Goal: Information Seeking & Learning: Learn about a topic

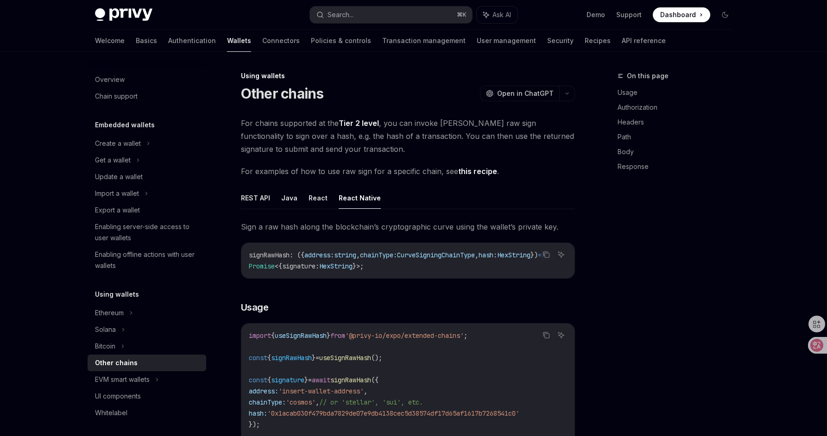
click at [628, 238] on div "On this page Usage Authorization Headers Path Body Response" at bounding box center [669, 253] width 141 height 366
click at [716, 272] on div "On this page Usage Authorization Headers Path Body Response" at bounding box center [669, 253] width 141 height 366
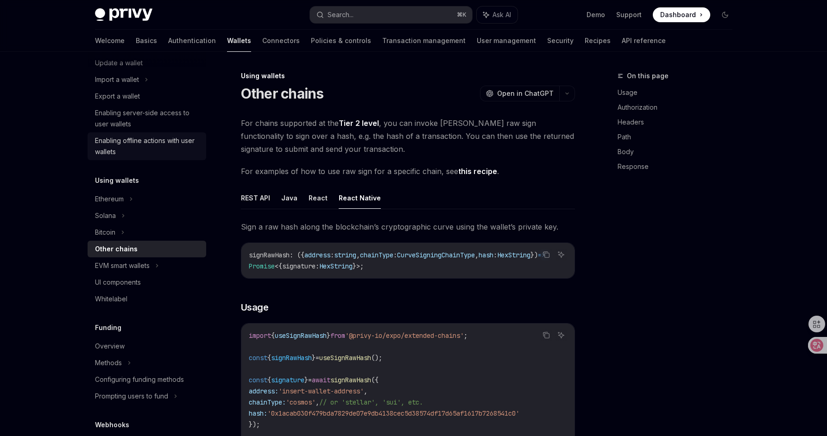
scroll to position [117, 0]
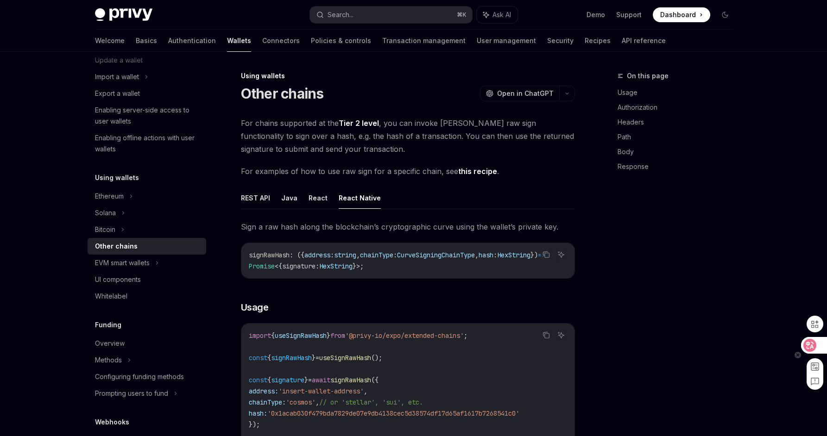
click at [812, 348] on icon at bounding box center [810, 345] width 8 height 7
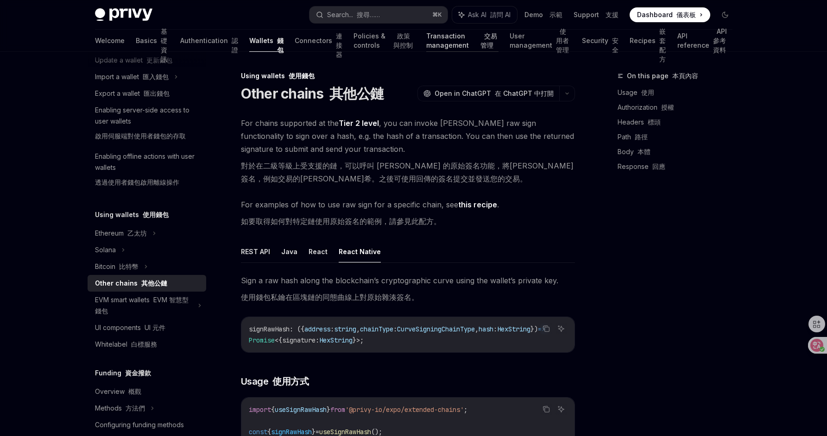
click at [426, 43] on link "Transaction management 交易管理" at bounding box center [462, 41] width 72 height 22
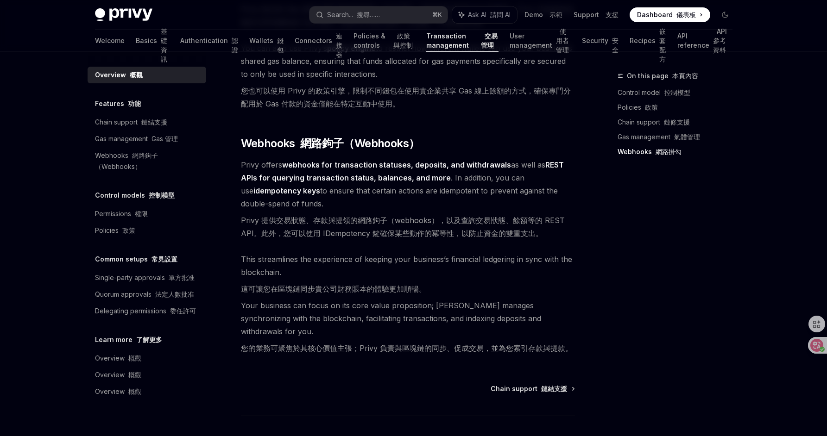
scroll to position [1416, 0]
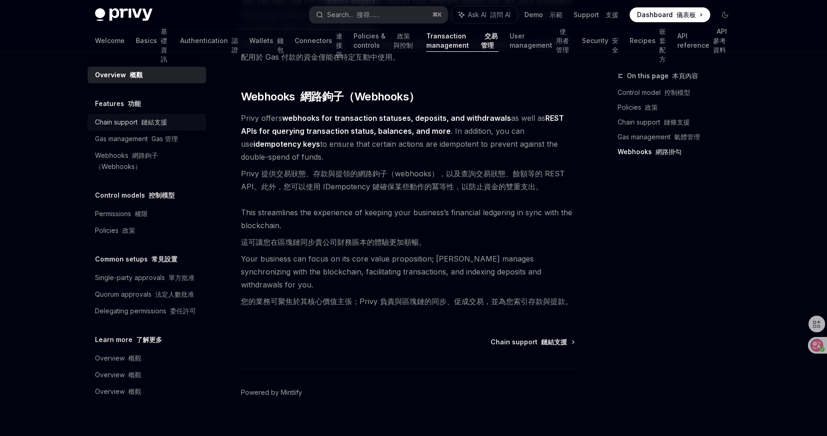
click at [132, 118] on div "Chain support 鏈結支援" at bounding box center [131, 122] width 72 height 11
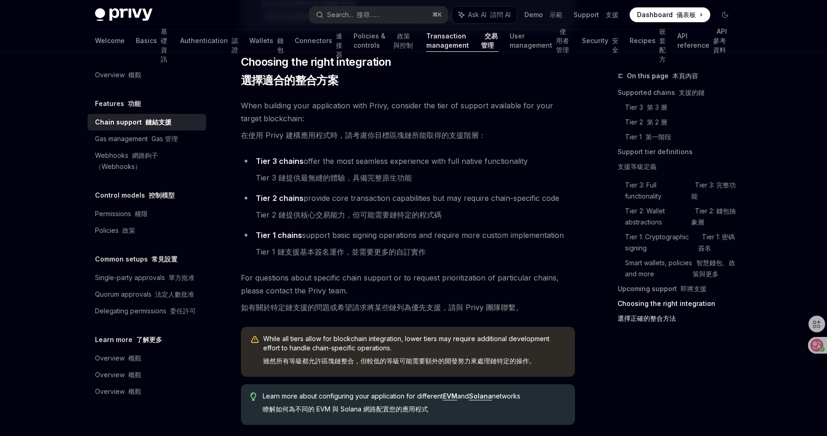
scroll to position [1711, 0]
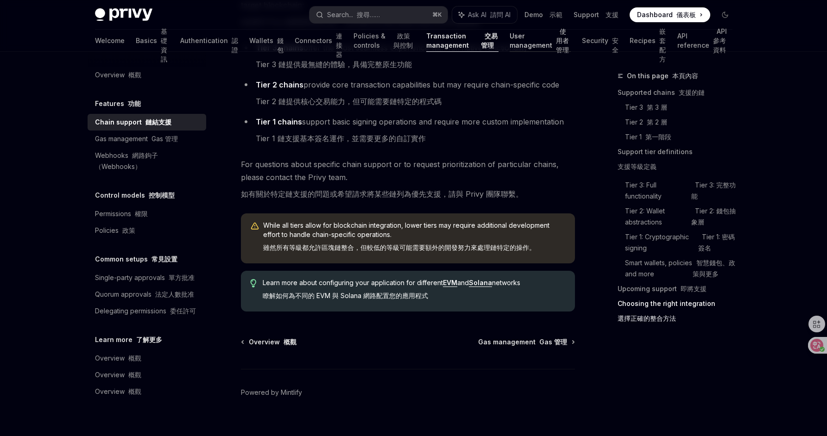
click at [509, 45] on link "User management 使用者管理" at bounding box center [539, 41] width 61 height 22
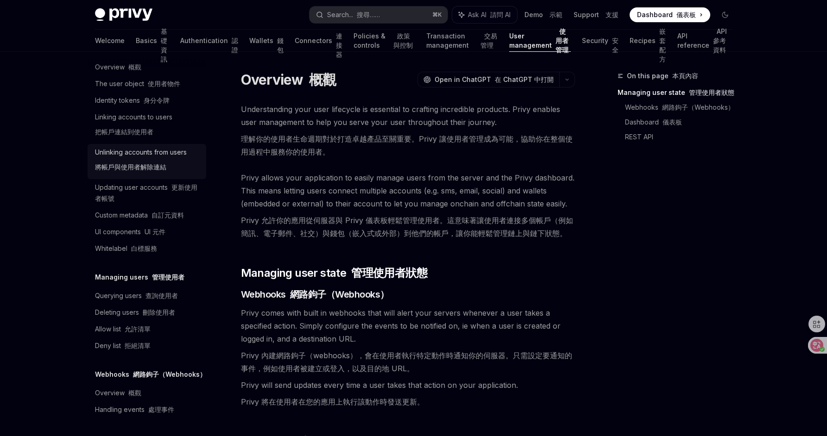
scroll to position [225, 0]
click at [593, 44] on link "Security 安全" at bounding box center [600, 41] width 37 height 22
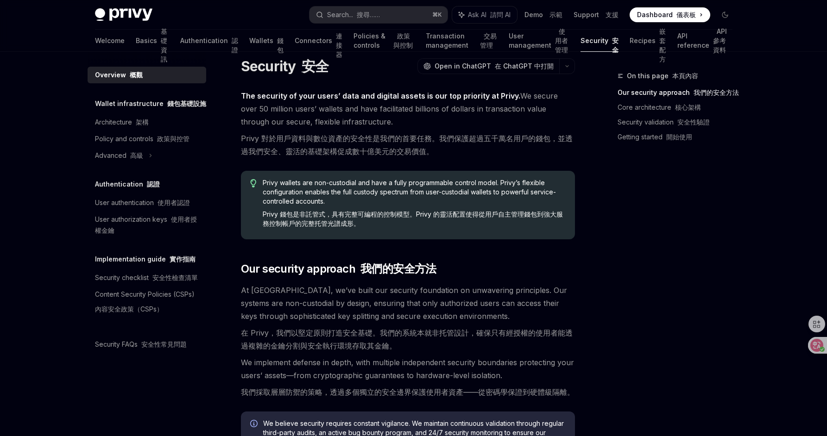
scroll to position [17, 0]
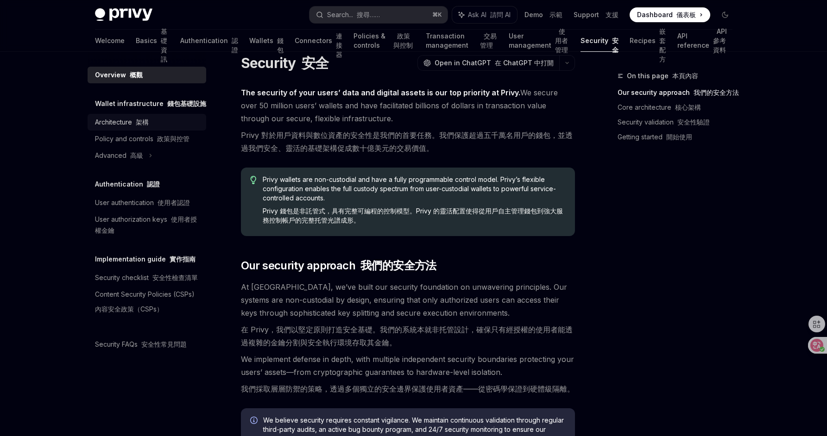
click at [169, 122] on div "Architecture 架構" at bounding box center [148, 122] width 106 height 11
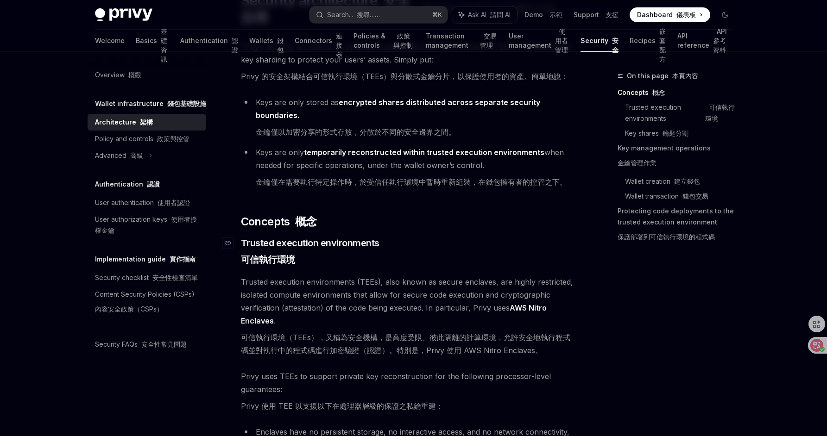
scroll to position [94, 0]
click at [665, 154] on link "Key management operations 金鑰管理作業" at bounding box center [678, 157] width 122 height 33
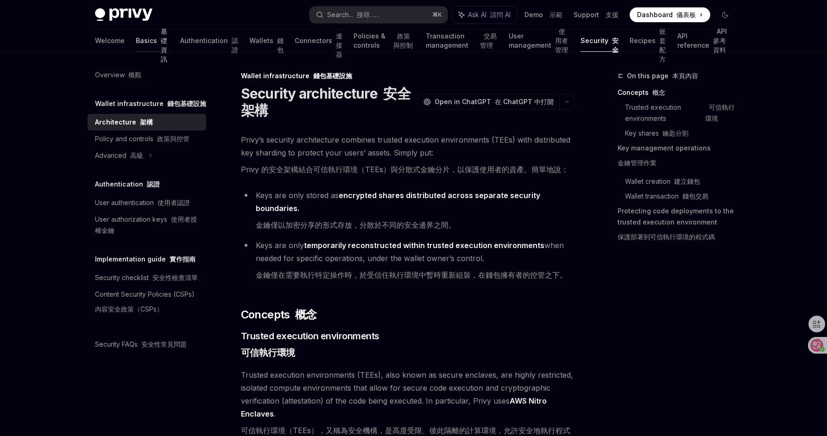
click at [161, 38] on font "基礎資訊" at bounding box center [164, 45] width 6 height 36
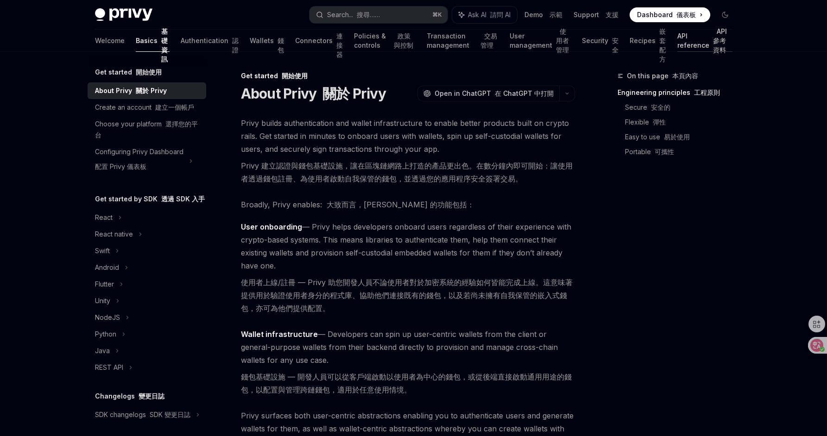
click at [699, 45] on link "API reference API 參考資料" at bounding box center [704, 41] width 55 height 22
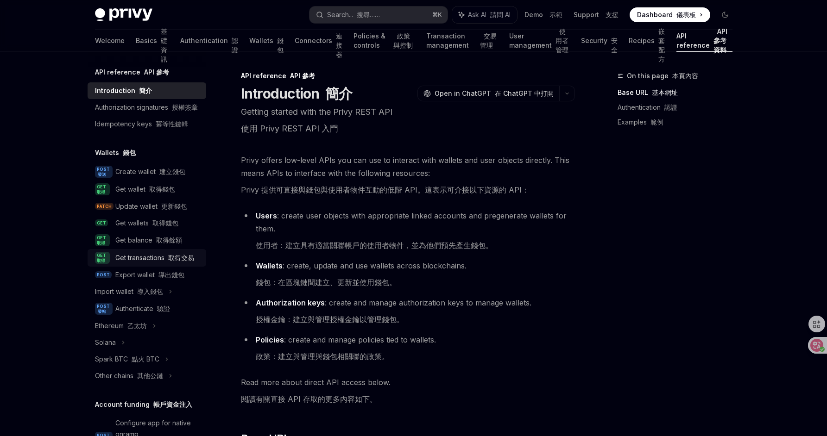
click at [171, 264] on div "Get transactions 取得交易" at bounding box center [154, 257] width 79 height 11
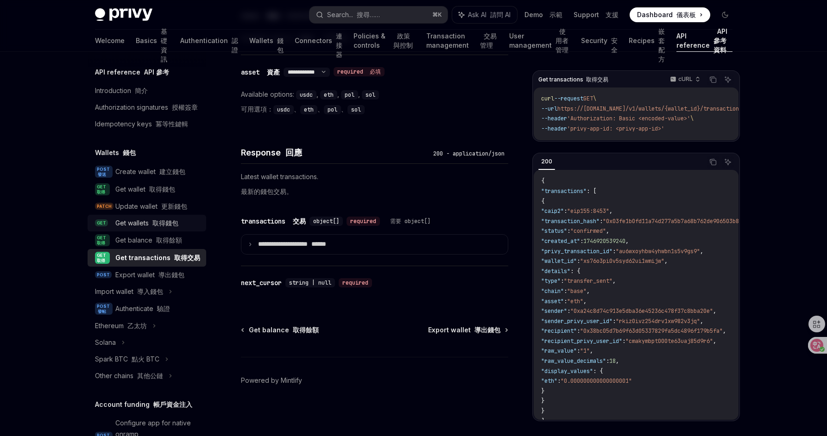
click at [149, 229] on div "Get wallets 取得錢包" at bounding box center [146, 223] width 63 height 11
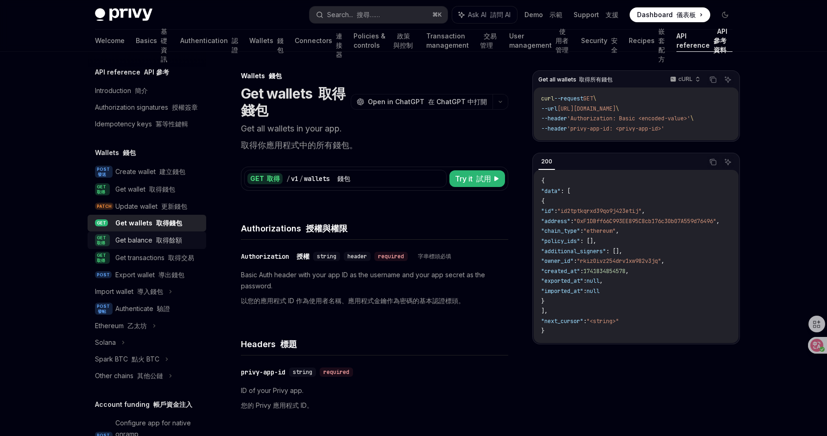
click at [144, 249] on link "GET 取得 Get balance 取得餘額" at bounding box center [147, 241] width 119 height 18
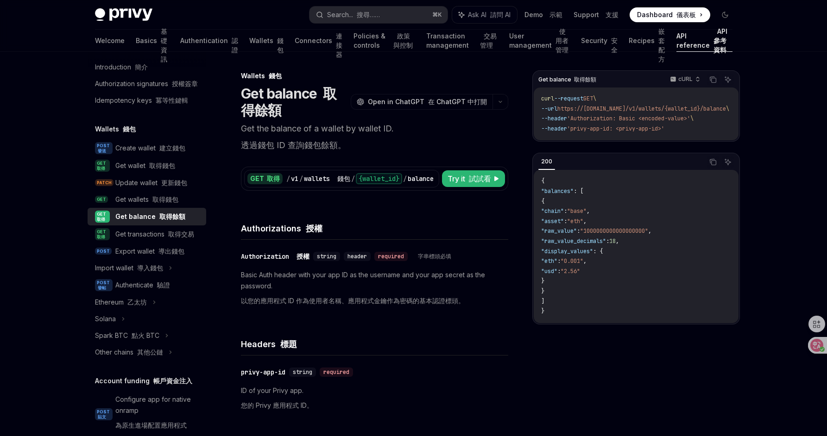
scroll to position [44, 0]
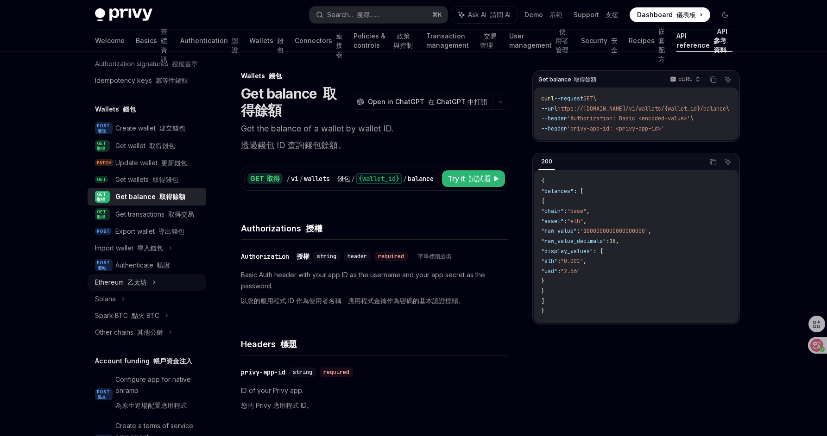
click at [140, 288] on div "Ethereum 乙太坊" at bounding box center [121, 282] width 52 height 11
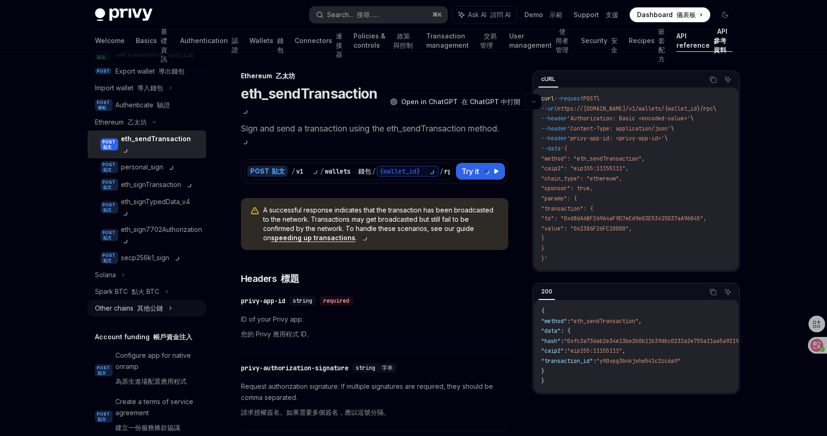
scroll to position [207, 0]
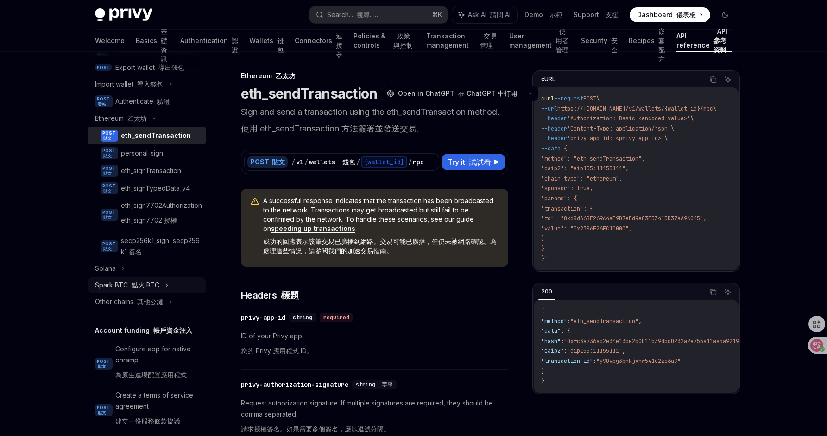
click at [139, 289] on font "點火 BTC" at bounding box center [146, 285] width 28 height 8
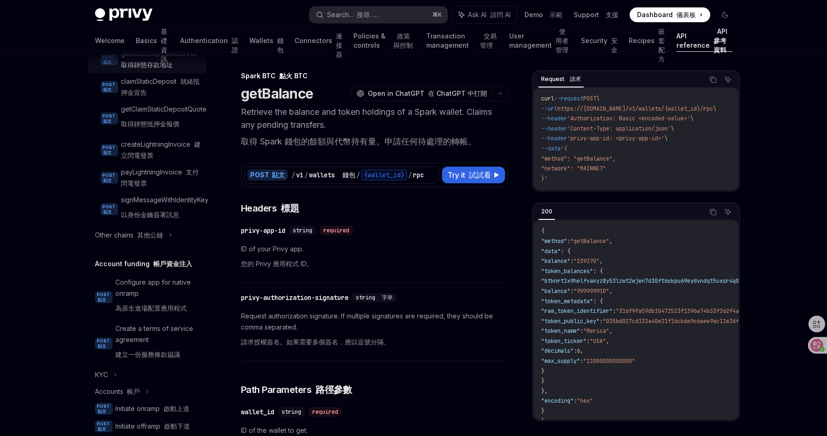
scroll to position [510, 0]
click at [156, 238] on font "其他公鏈" at bounding box center [150, 234] width 26 height 8
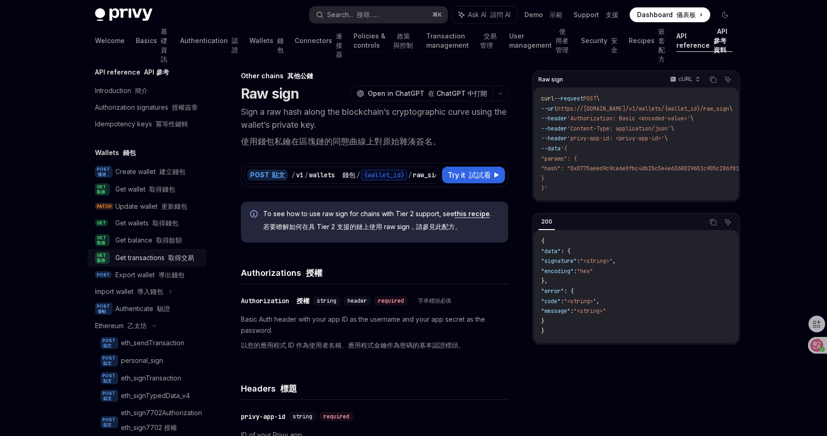
click at [157, 264] on div "Get transactions 取得交易" at bounding box center [154, 257] width 79 height 11
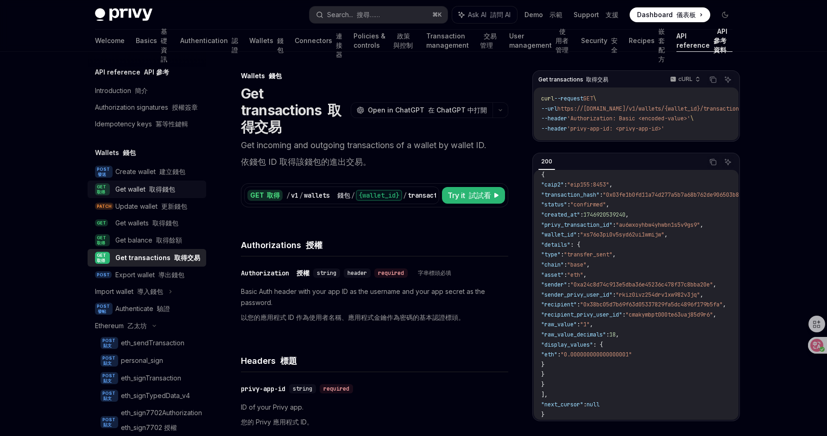
click at [154, 193] on font "取得錢包" at bounding box center [162, 189] width 26 height 8
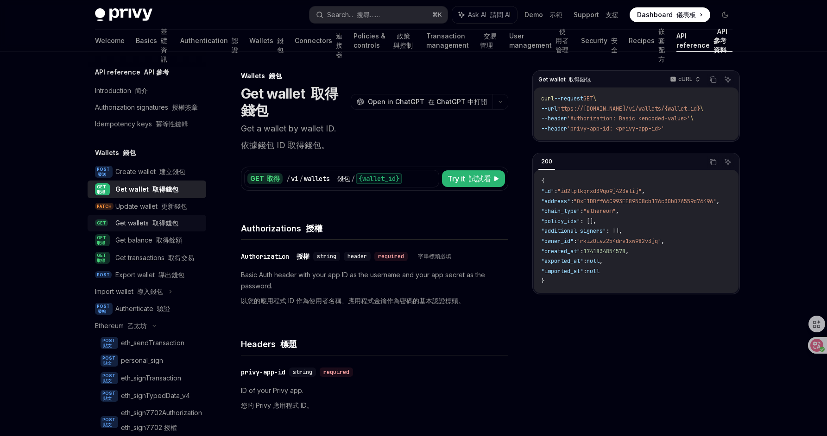
click at [168, 227] on font "取得錢包" at bounding box center [165, 223] width 26 height 8
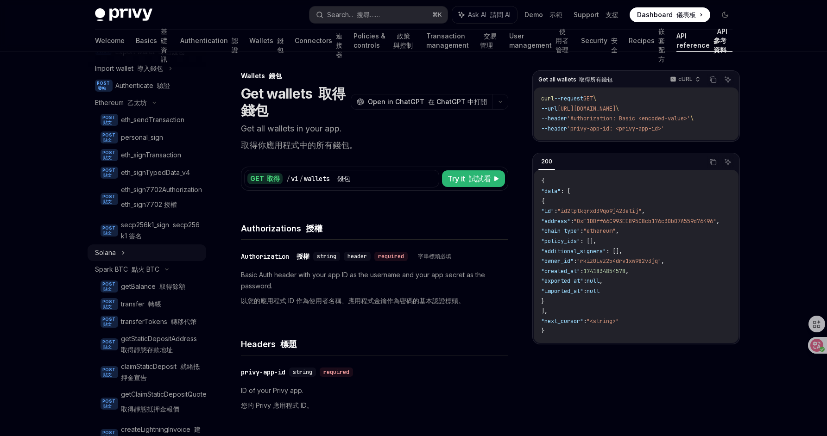
scroll to position [231, 0]
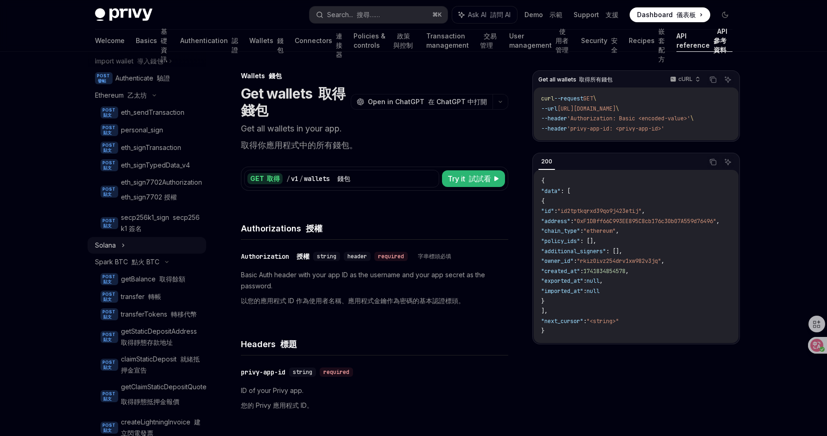
click at [129, 254] on div "Solana" at bounding box center [147, 245] width 119 height 17
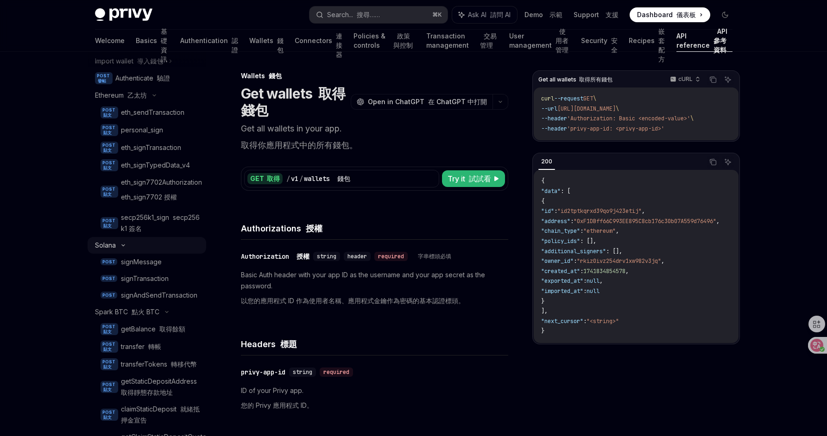
type textarea "*"
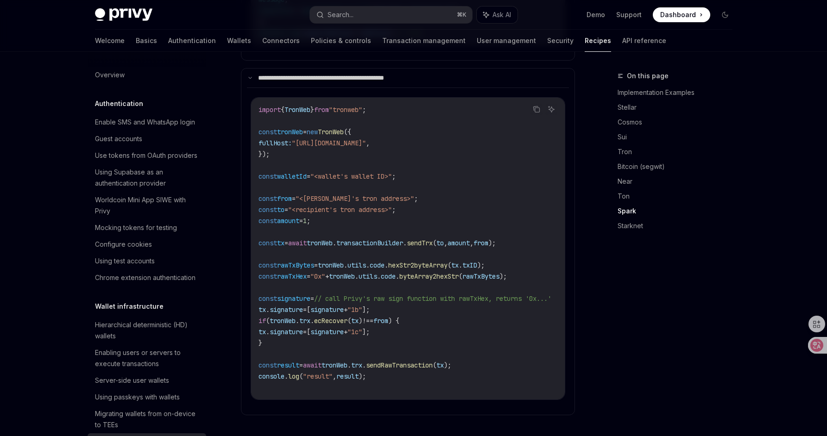
scroll to position [253, 0]
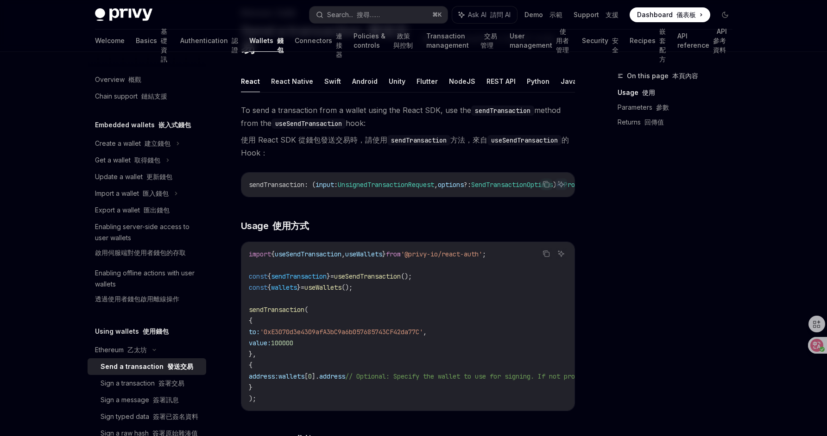
scroll to position [170, 0]
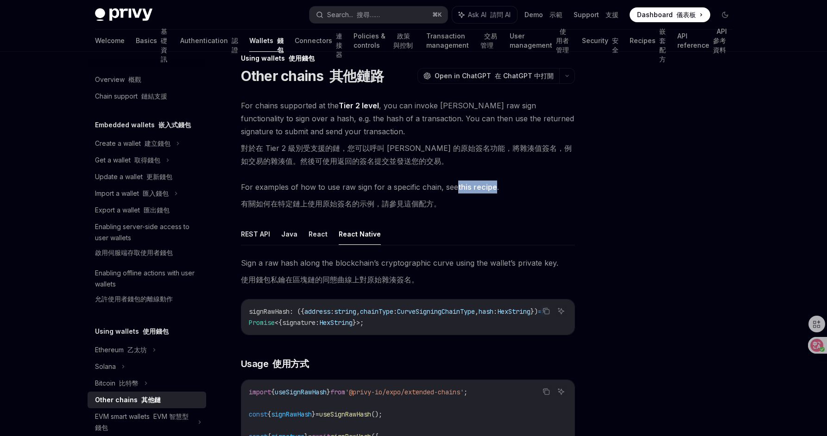
scroll to position [109, 0]
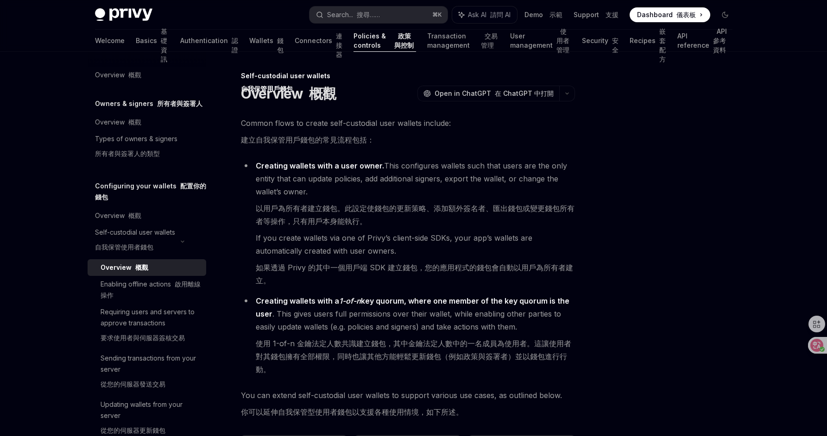
scroll to position [8, 0]
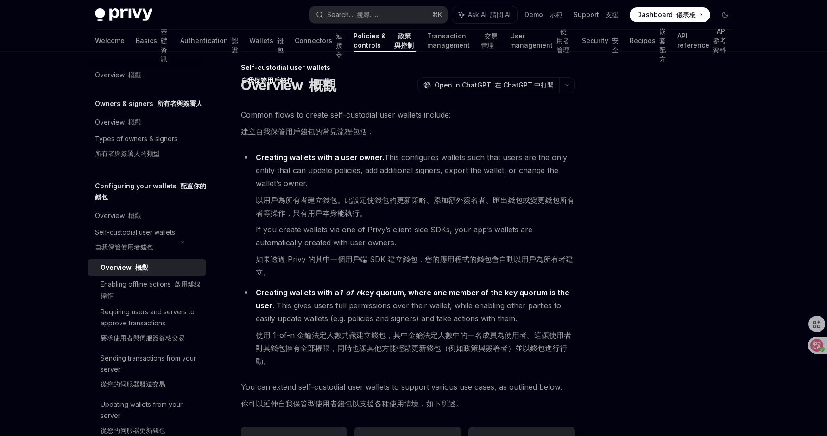
type textarea "*"
